Goal: Transaction & Acquisition: Purchase product/service

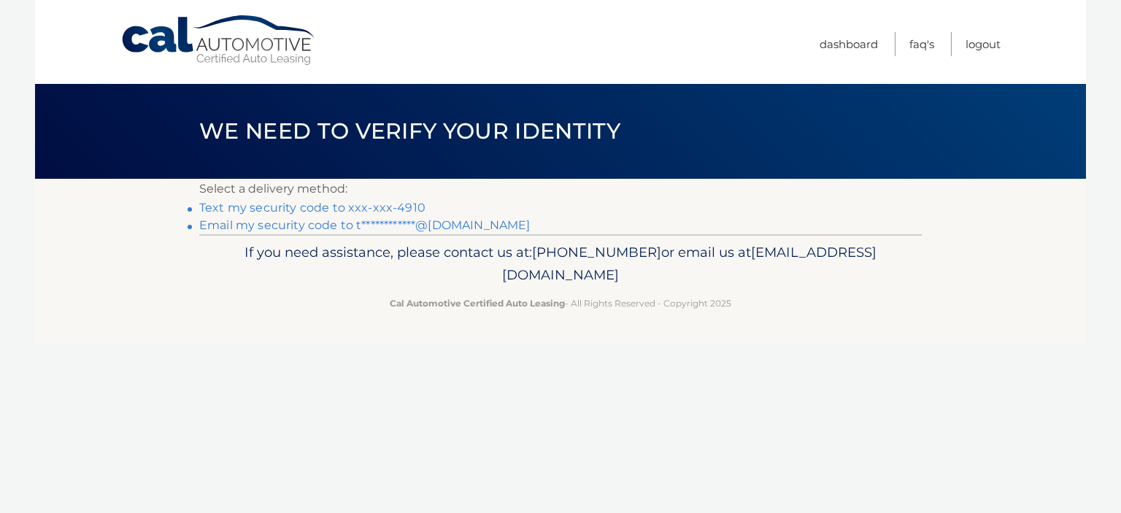
click at [399, 205] on link "Text my security code to xxx-xxx-4910" at bounding box center [312, 208] width 226 height 14
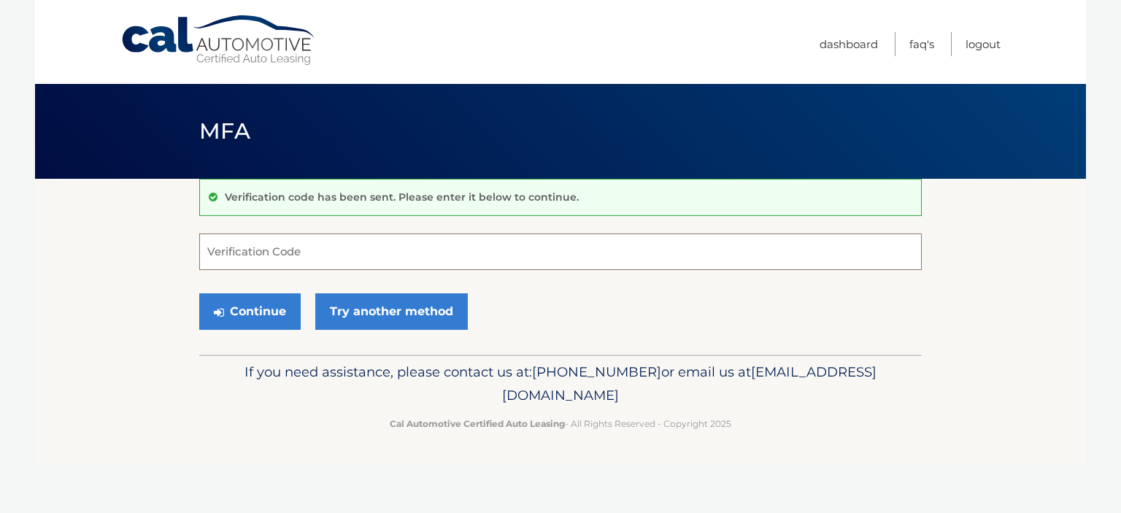
click at [362, 242] on input "Verification Code" at bounding box center [560, 252] width 723 height 37
type input "898213"
click at [284, 306] on button "Continue" at bounding box center [249, 312] width 101 height 37
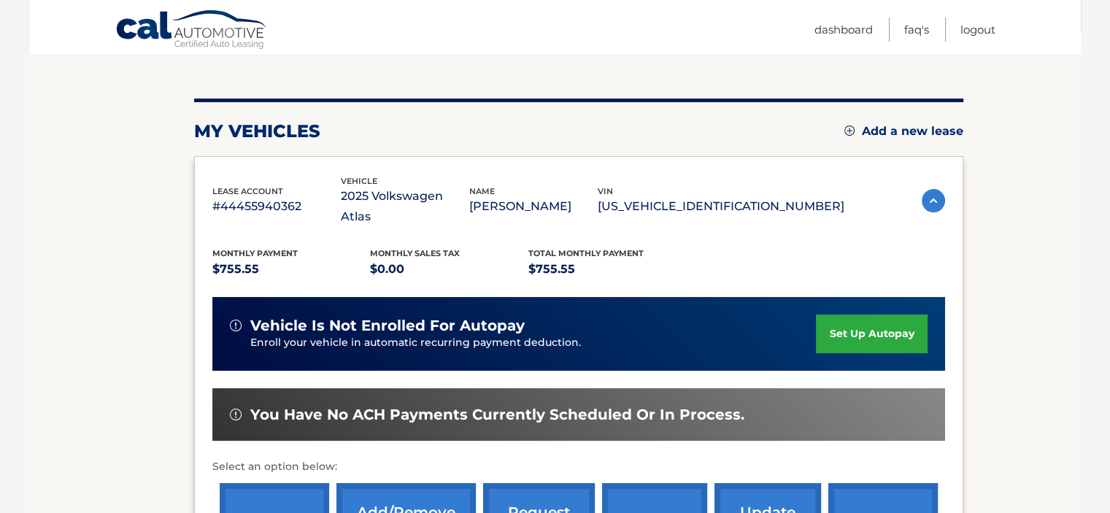
scroll to position [292, 0]
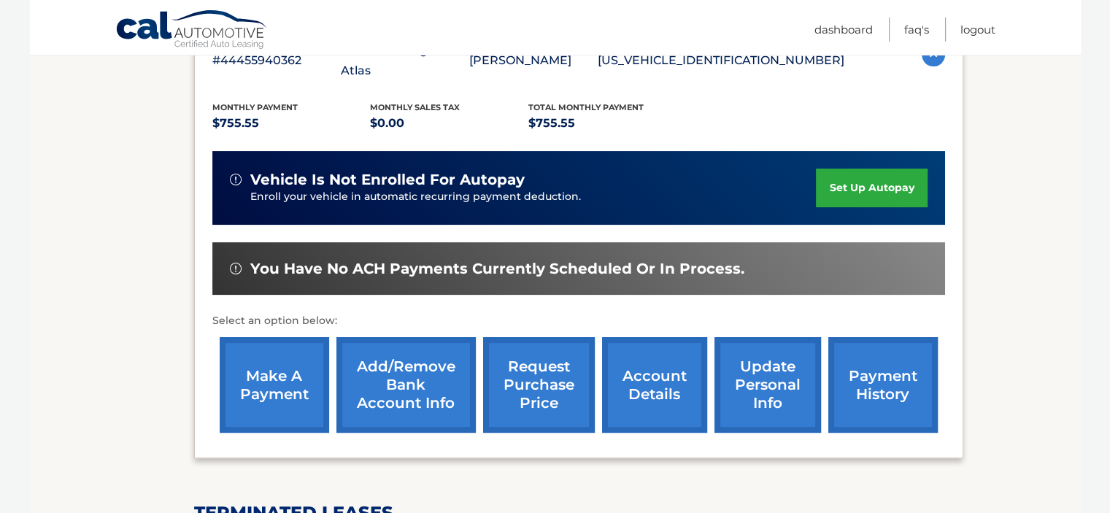
click at [297, 352] on link "make a payment" at bounding box center [275, 385] width 110 height 96
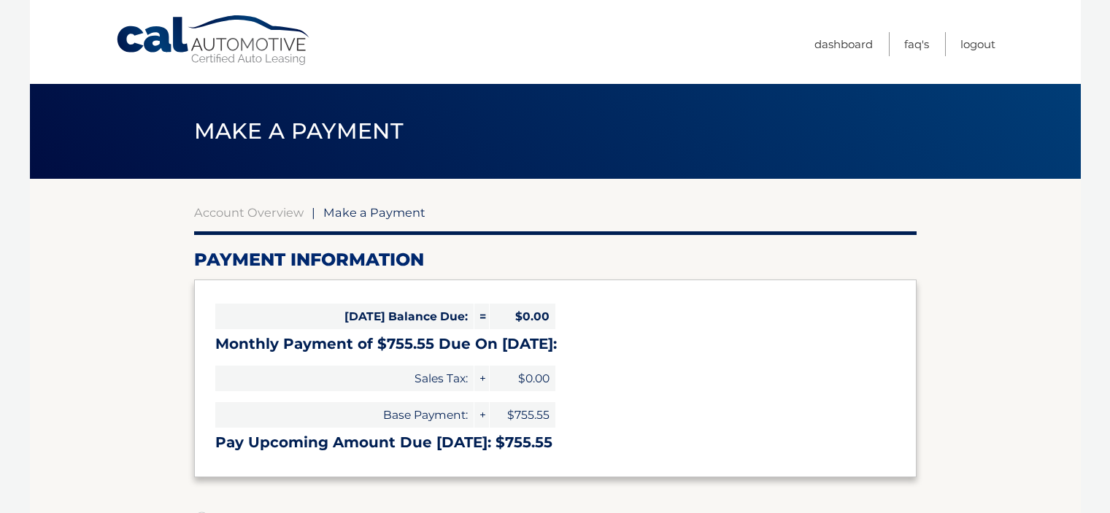
select select "NDgyM2Q5MzgtZDBmMi00MzJlLWE0NWMtYWQ0ZDU5YjU3OTFi"
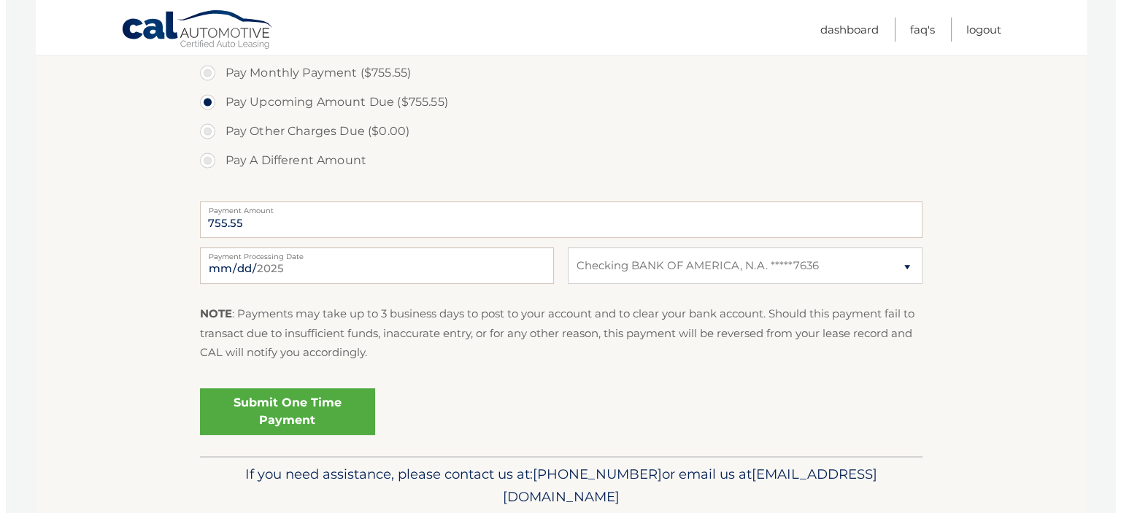
scroll to position [511, 0]
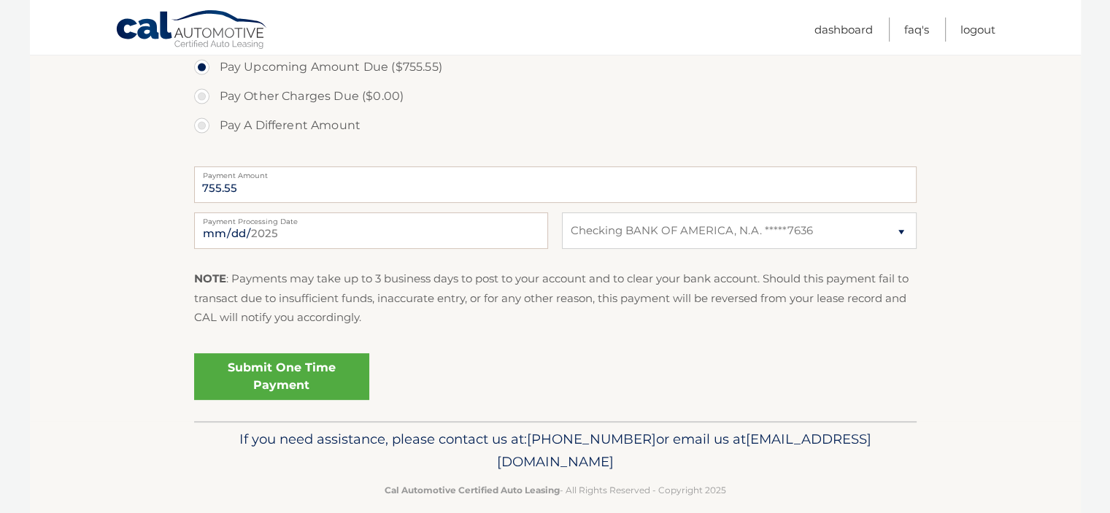
click at [283, 377] on link "Submit One Time Payment" at bounding box center [281, 376] width 175 height 47
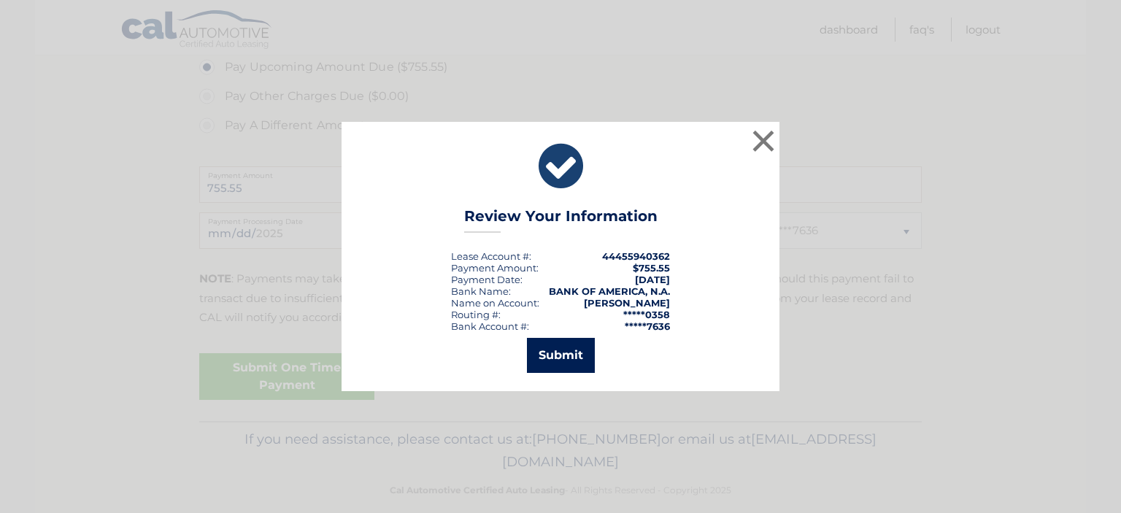
click at [575, 359] on button "Submit" at bounding box center [561, 355] width 68 height 35
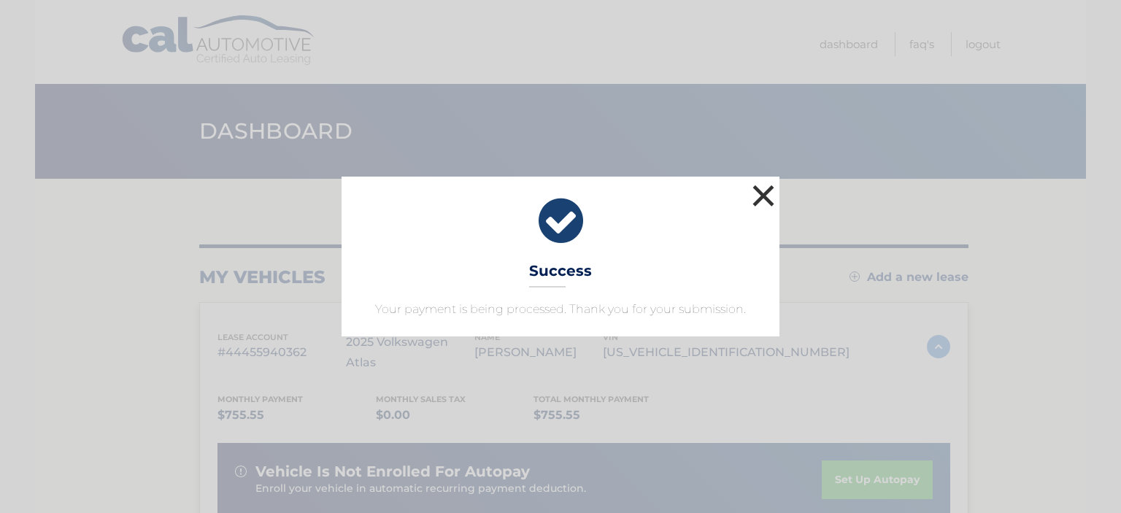
click at [765, 192] on button "×" at bounding box center [763, 195] width 29 height 29
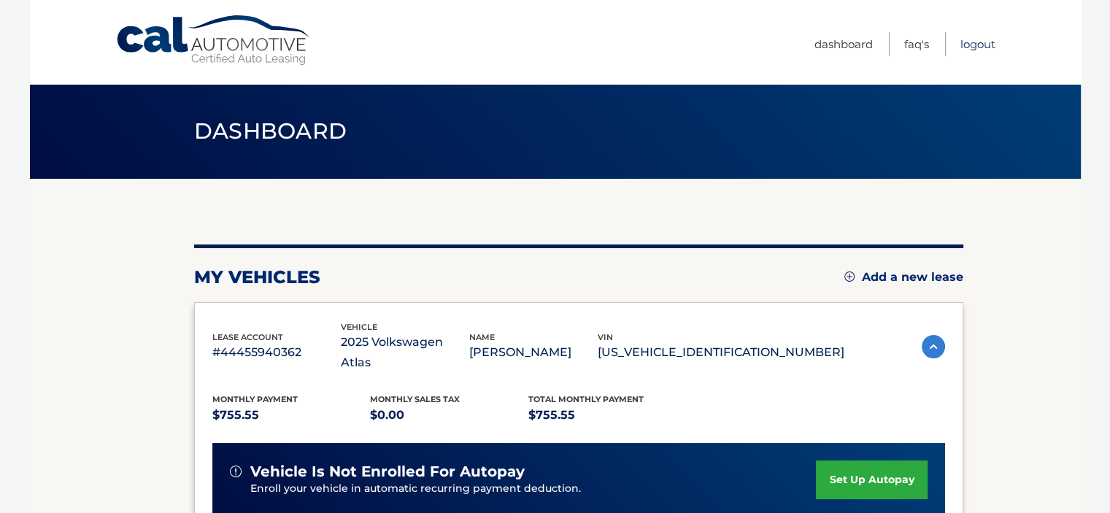
click at [973, 43] on link "Logout" at bounding box center [978, 44] width 35 height 24
